Goal: Communication & Community: Share content

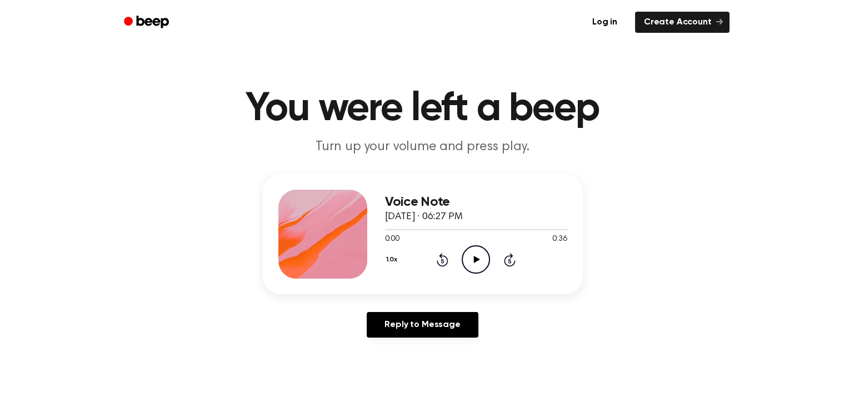
click at [476, 258] on icon at bounding box center [477, 259] width 6 height 7
click at [475, 258] on icon at bounding box center [477, 259] width 6 height 7
click at [610, 23] on link "Log in" at bounding box center [604, 22] width 47 height 26
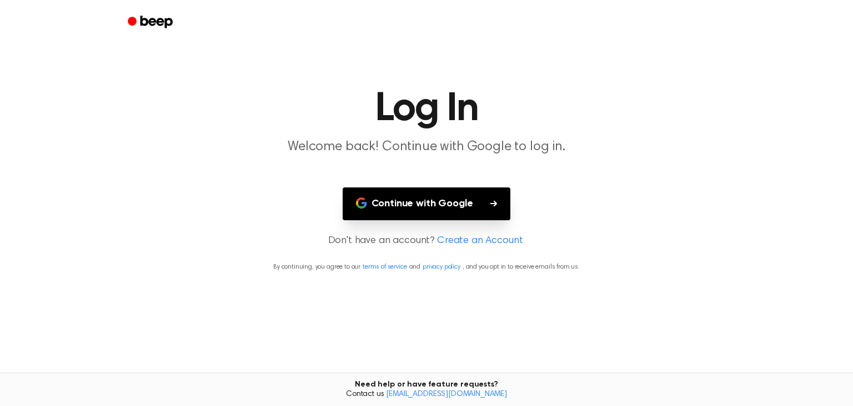
click at [442, 203] on button "Continue with Google" at bounding box center [427, 203] width 168 height 33
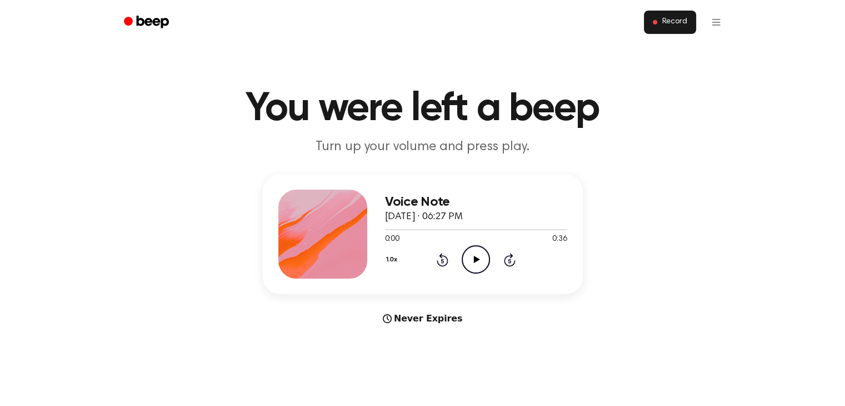
click at [666, 21] on span "Record" at bounding box center [674, 22] width 25 height 10
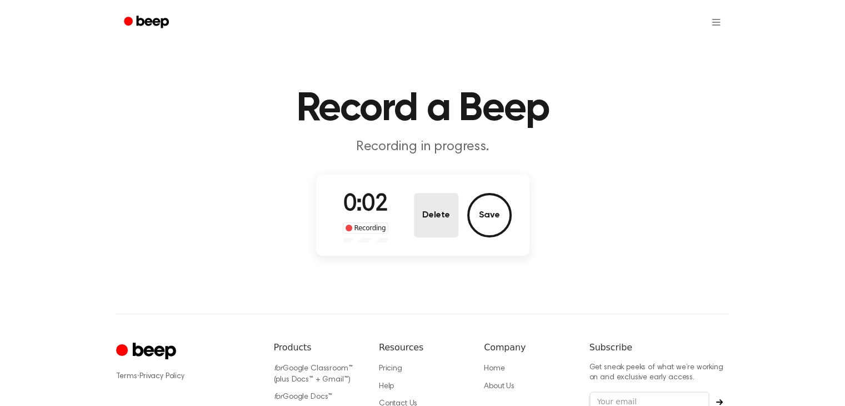
click at [431, 214] on button "Delete" at bounding box center [436, 215] width 44 height 44
